Goal: Information Seeking & Learning: Check status

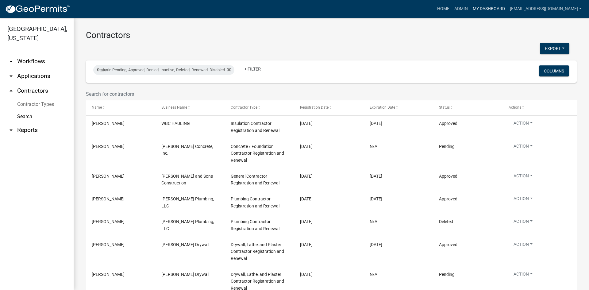
click at [293, 10] on link "My Dashboard" at bounding box center [488, 9] width 37 height 12
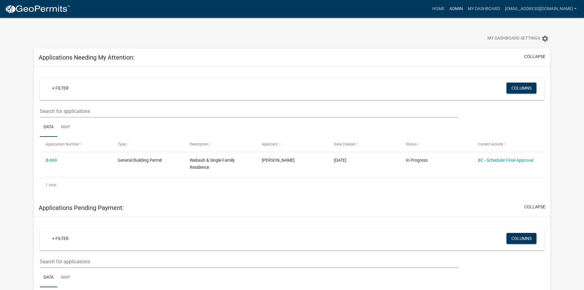
click at [293, 6] on link "Admin" at bounding box center [456, 9] width 18 height 12
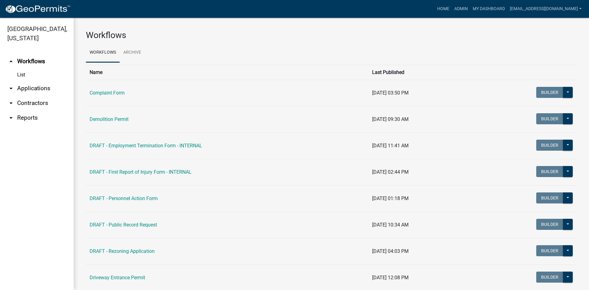
click at [31, 101] on link "arrow_drop_down Contractors" at bounding box center [37, 103] width 74 height 15
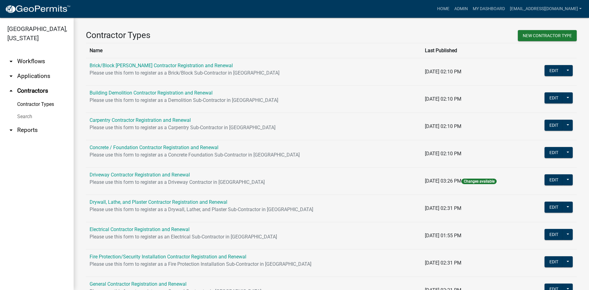
click at [24, 116] on link "Search" at bounding box center [37, 116] width 74 height 12
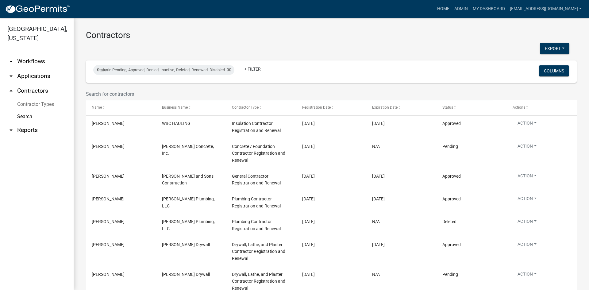
click at [128, 90] on input "text" at bounding box center [289, 94] width 407 height 13
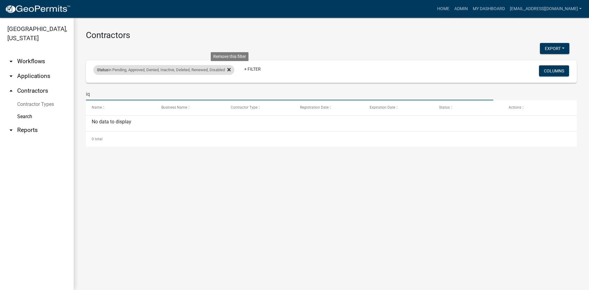
click at [230, 70] on icon at bounding box center [228, 69] width 3 height 3
click at [99, 94] on input "iq" at bounding box center [289, 94] width 407 height 13
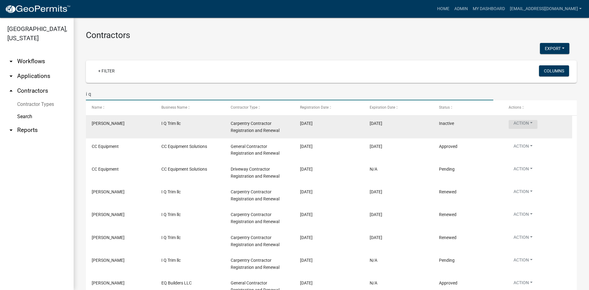
type input "i q"
click at [293, 121] on button "Action" at bounding box center [522, 124] width 29 height 9
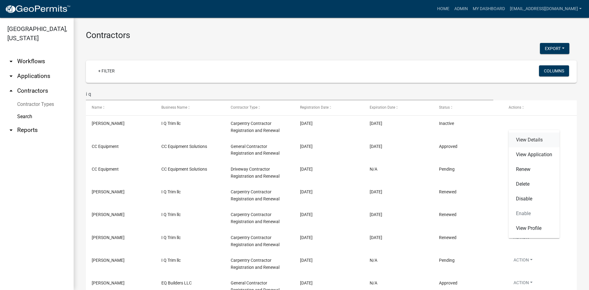
click at [293, 142] on link "View Details" at bounding box center [533, 139] width 51 height 15
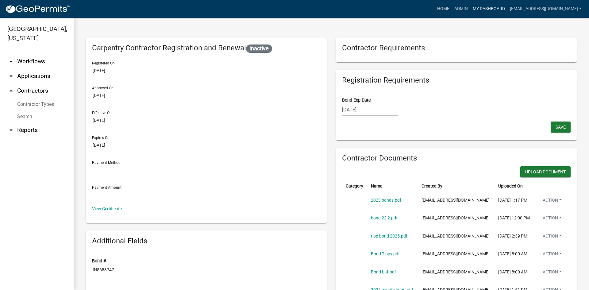
click at [293, 7] on link "My Dashboard" at bounding box center [488, 9] width 37 height 12
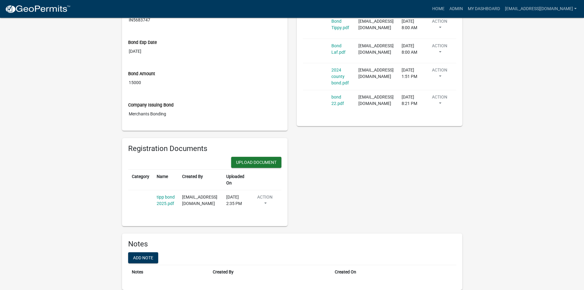
scroll to position [368, 0]
click at [175, 194] on link "tipp bond 2025.pdf" at bounding box center [166, 199] width 18 height 11
